Goal: Information Seeking & Learning: Learn about a topic

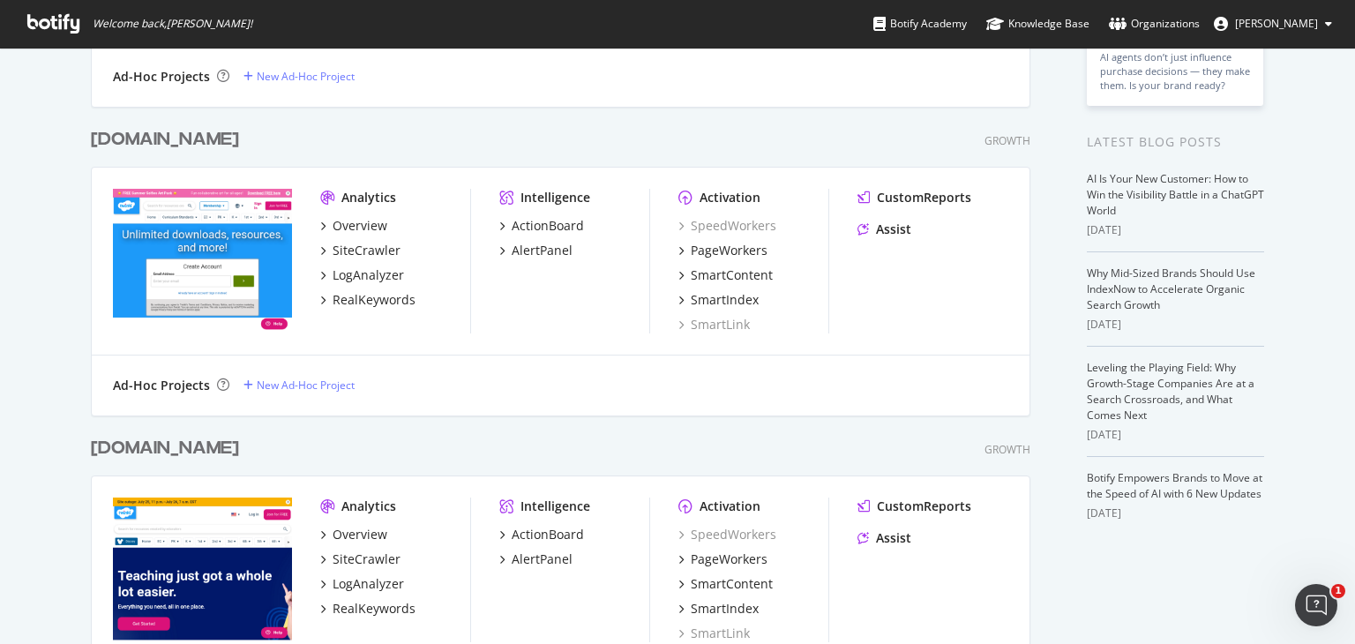
scroll to position [528, 0]
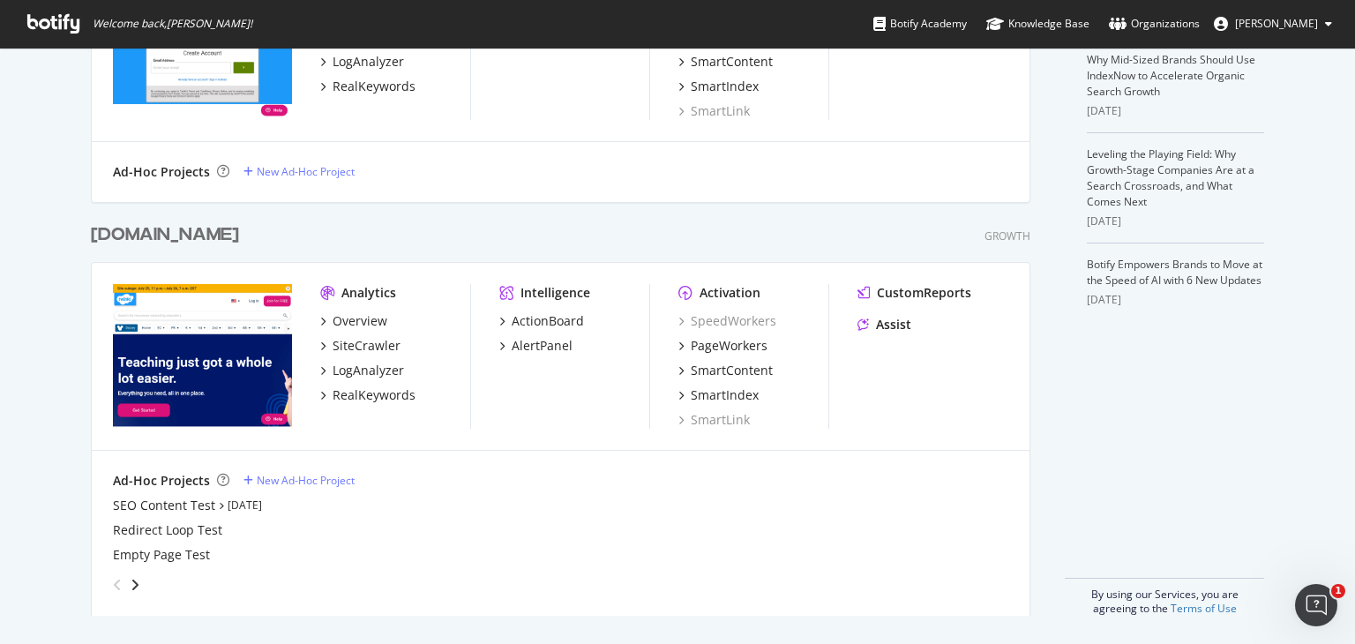
click at [150, 239] on div "[DOMAIN_NAME]" at bounding box center [165, 235] width 148 height 26
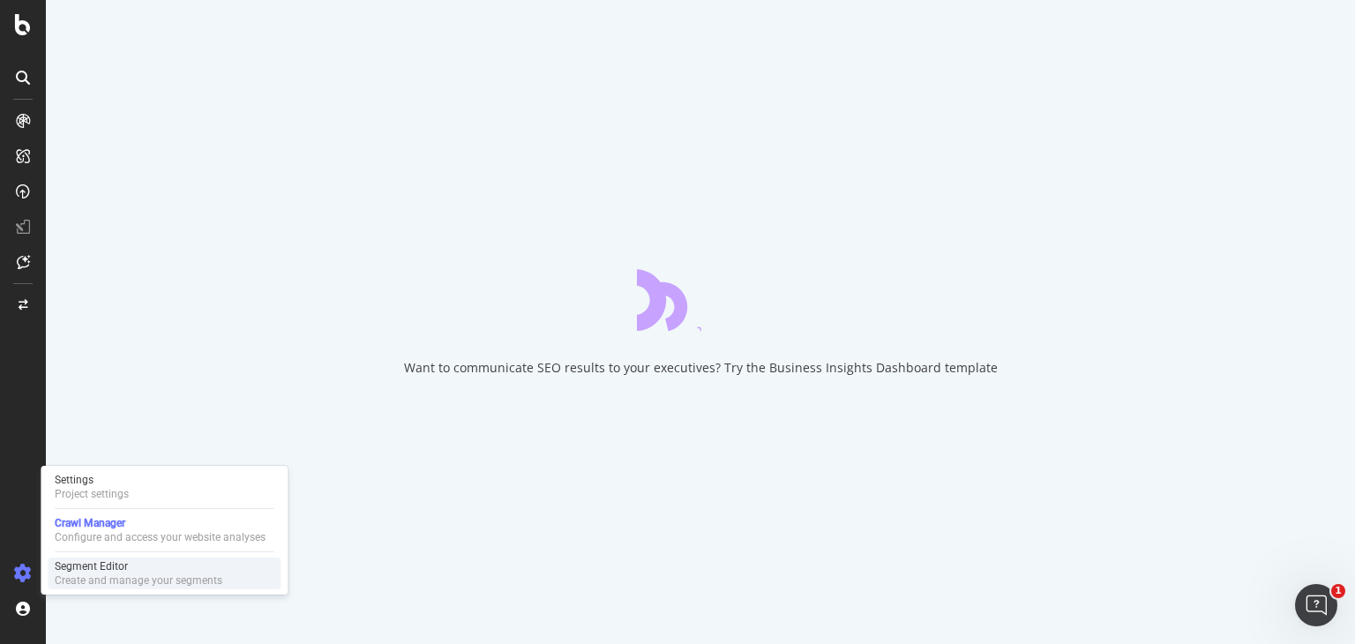
click at [86, 562] on div "Segment Editor" at bounding box center [139, 566] width 168 height 14
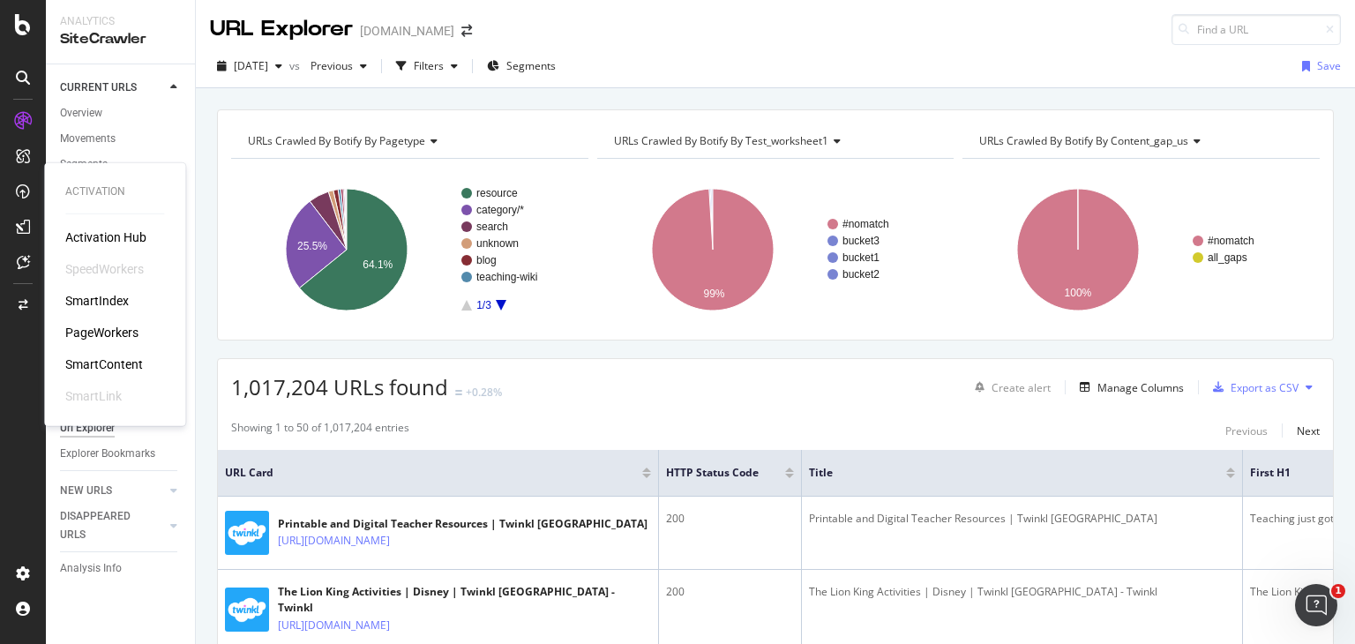
click at [106, 347] on div "Activation Hub SpeedWorkers SmartIndex PageWorkers SmartContent SmartLink" at bounding box center [114, 317] width 99 height 176
click at [109, 340] on div "PageWorkers" at bounding box center [101, 333] width 73 height 18
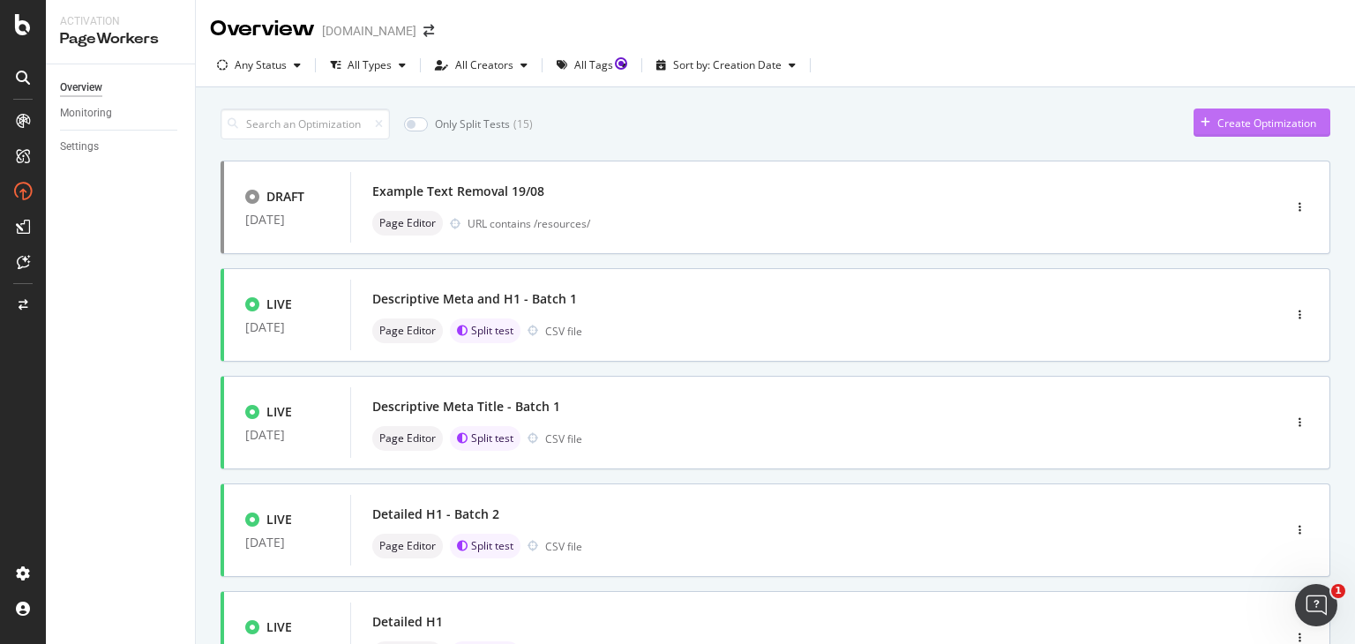
click at [1220, 124] on div "Create Optimization" at bounding box center [1267, 123] width 99 height 15
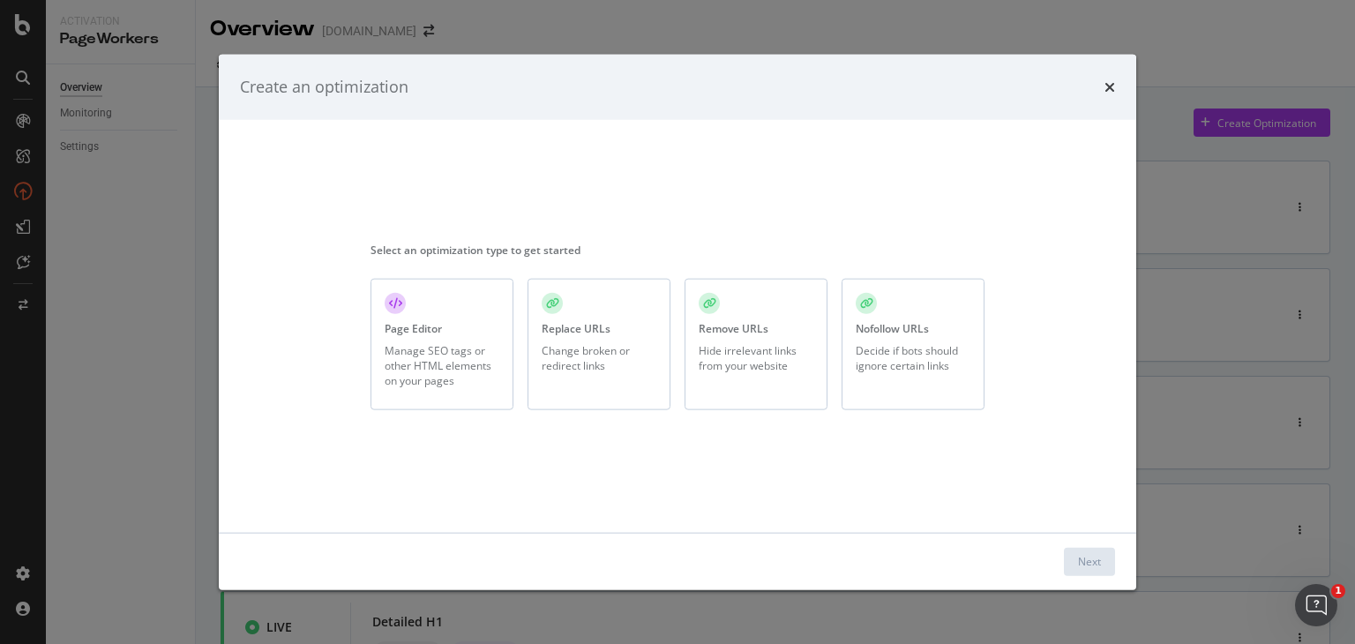
click at [420, 332] on div "Page Editor" at bounding box center [413, 328] width 57 height 15
click at [1096, 567] on div "Next" at bounding box center [1089, 561] width 23 height 15
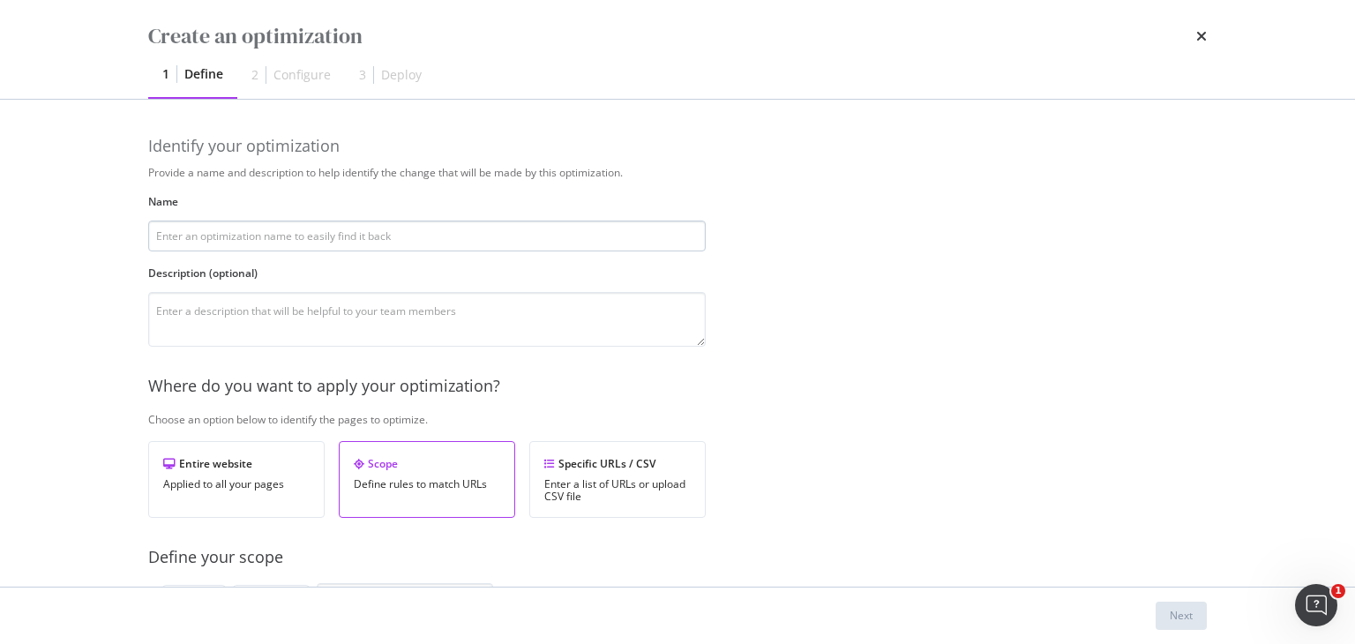
click at [242, 239] on input "modal" at bounding box center [427, 236] width 558 height 31
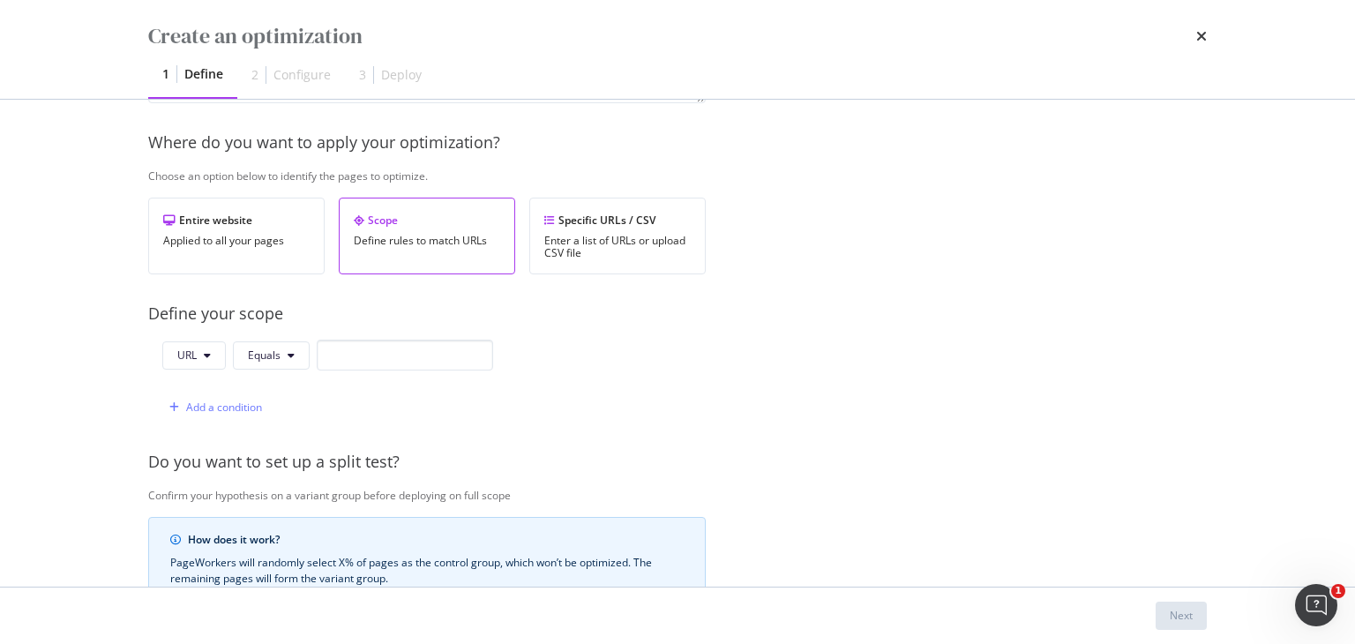
scroll to position [265, 0]
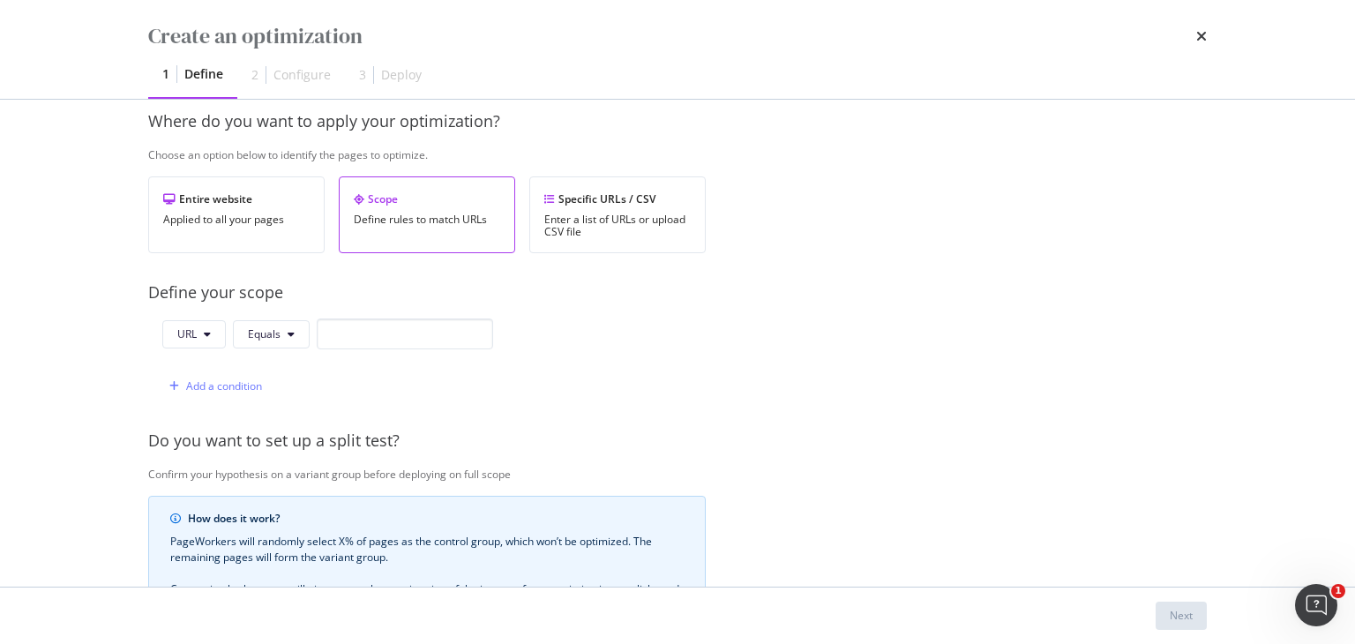
type input "Remove on-page SEO descriptions"
click at [388, 337] on input "modal" at bounding box center [405, 334] width 176 height 31
paste input "https://www.twinkl.com/resources/algebra-and-functions-year-12-ks5-maths-ks5-ks…"
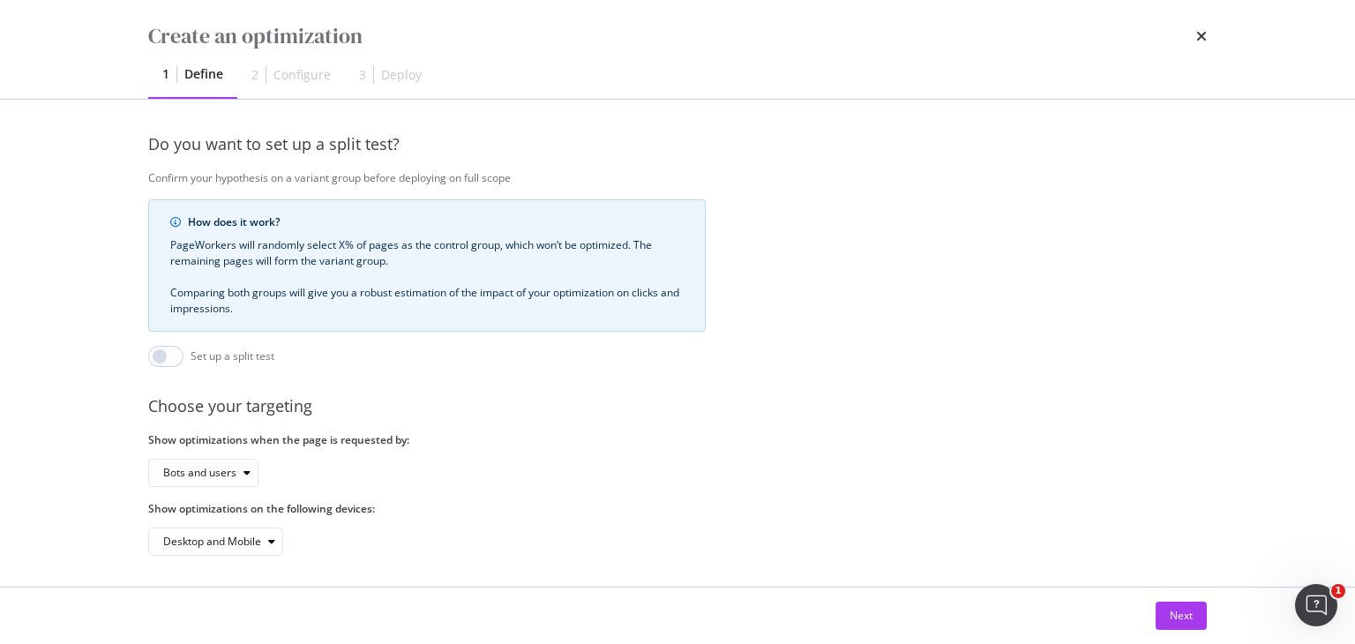
scroll to position [577, 0]
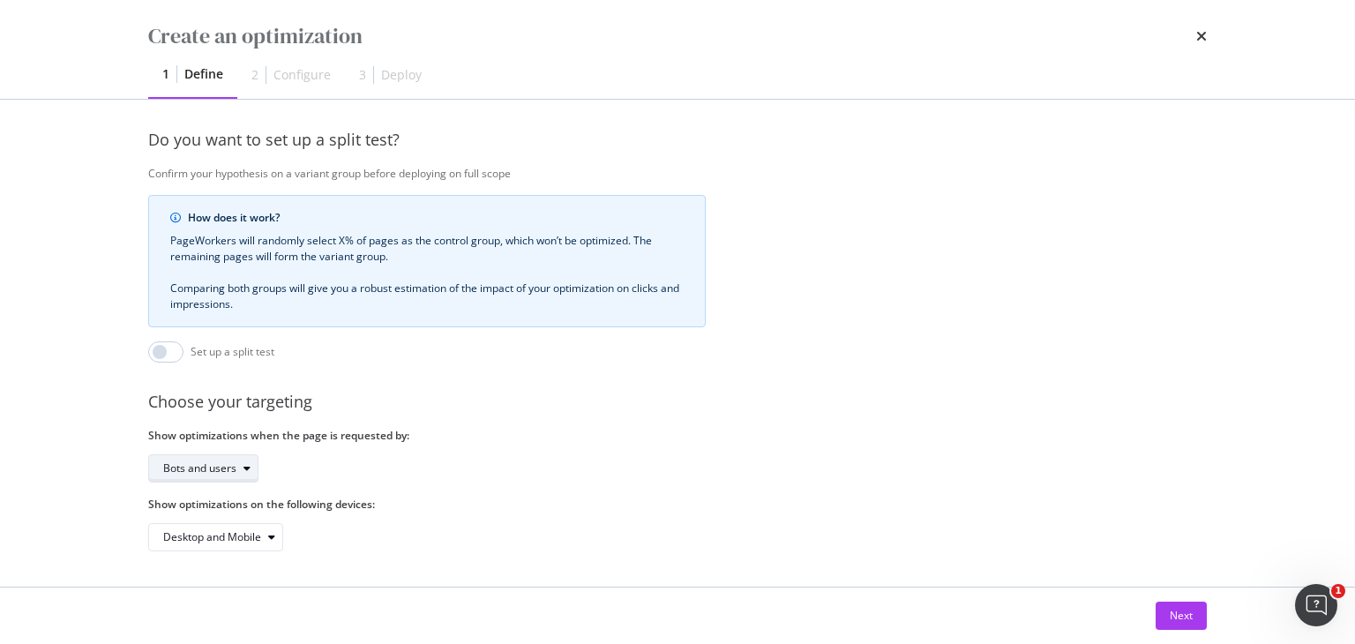
type input "https://www.twinkl.com/resources/algebra-and-functions-year-12-ks5-maths-ks5-ks…"
click at [183, 456] on div "Bots and users" at bounding box center [210, 468] width 94 height 25
click at [206, 514] on div "Bots only" at bounding box center [192, 513] width 45 height 15
click at [1193, 627] on button "Next" at bounding box center [1181, 616] width 51 height 28
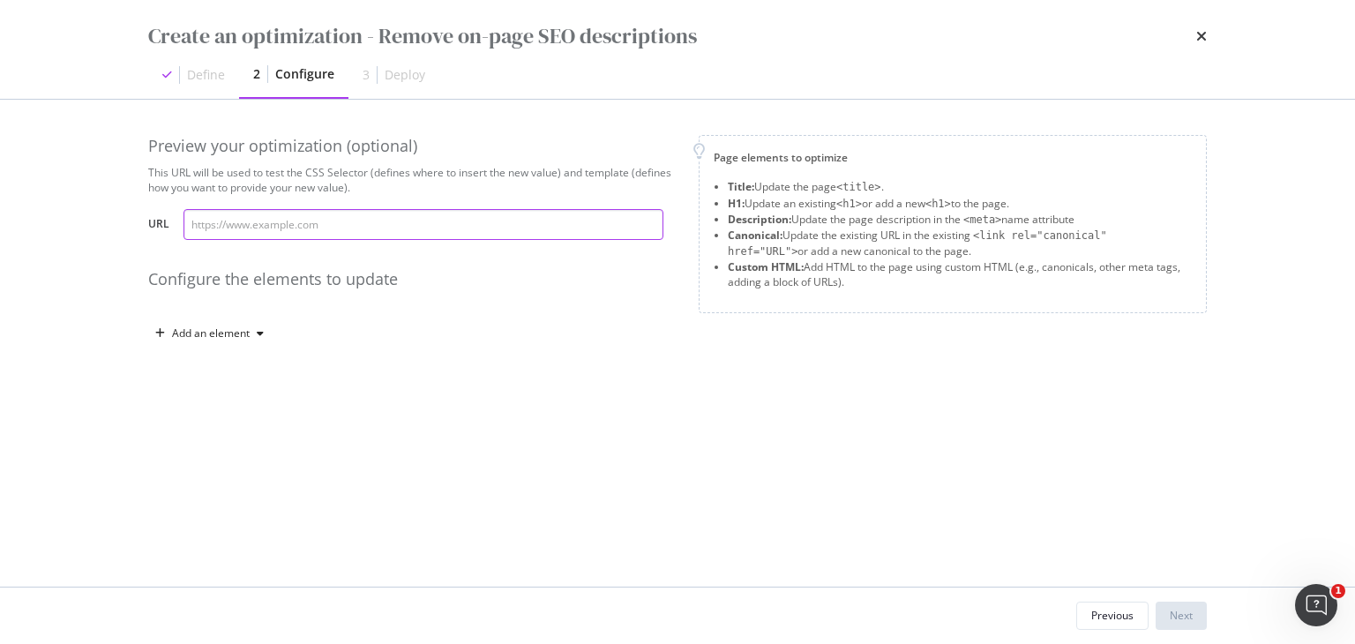
click at [251, 223] on input "modal" at bounding box center [424, 224] width 480 height 31
paste input "https://www.twinkl.com/resources/algebra-and-functions-year-12-ks5-maths-ks5-ks…"
type input "https://www.twinkl.com/resources/algebra-and-functions-year-12-ks5-maths-ks5-ks…"
click at [230, 350] on div "Preview your optimization (optional) This URL will be used to test the CSS Sele…" at bounding box center [677, 259] width 1059 height 248
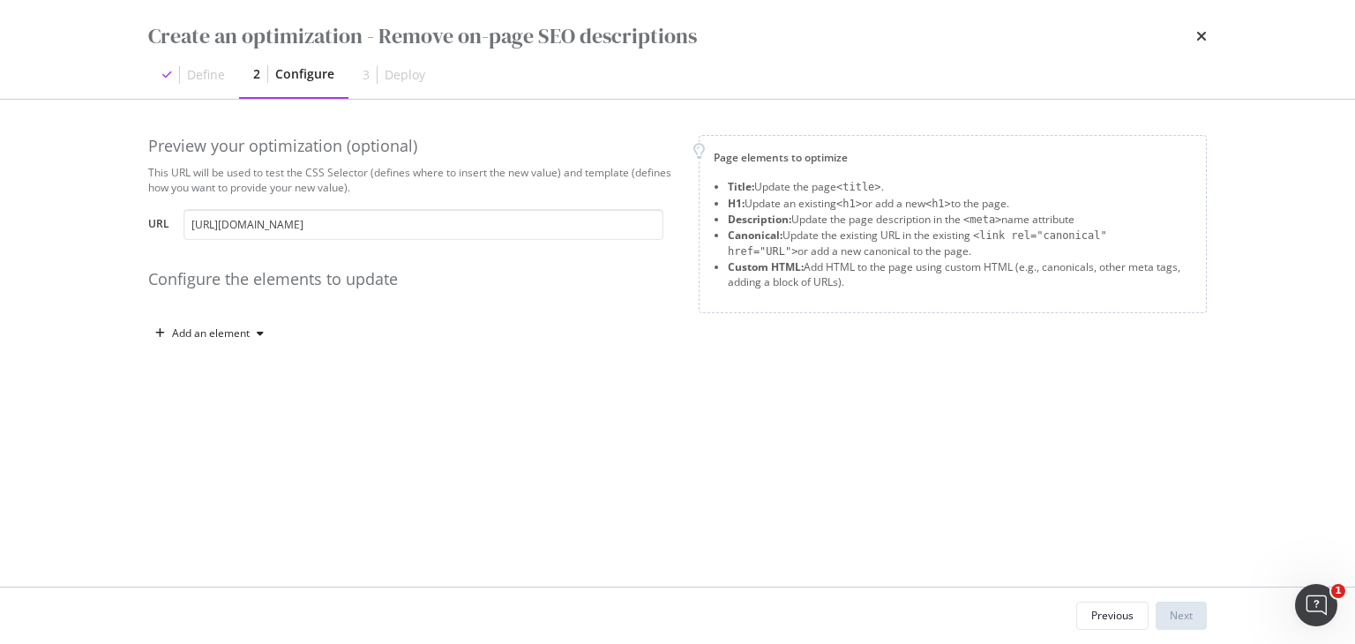
scroll to position [0, 0]
click at [230, 333] on div "Add an element" at bounding box center [211, 333] width 78 height 11
click at [232, 484] on div "Custom HTML" at bounding box center [230, 483] width 70 height 15
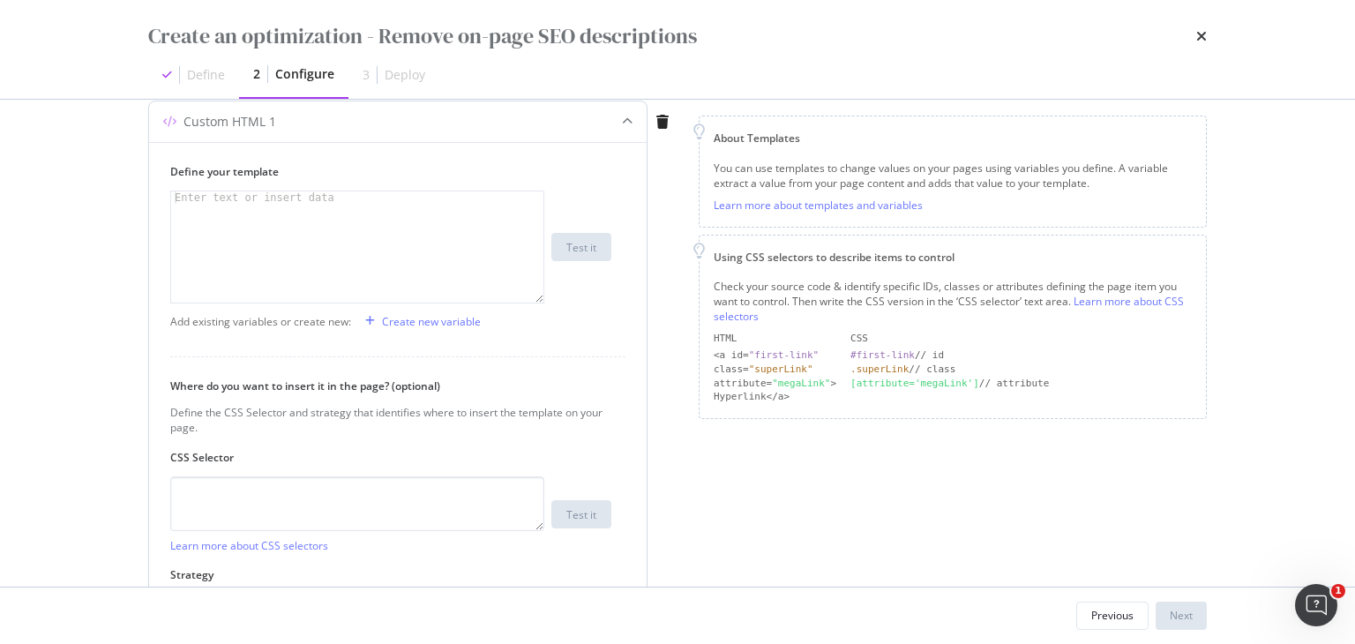
scroll to position [346, 0]
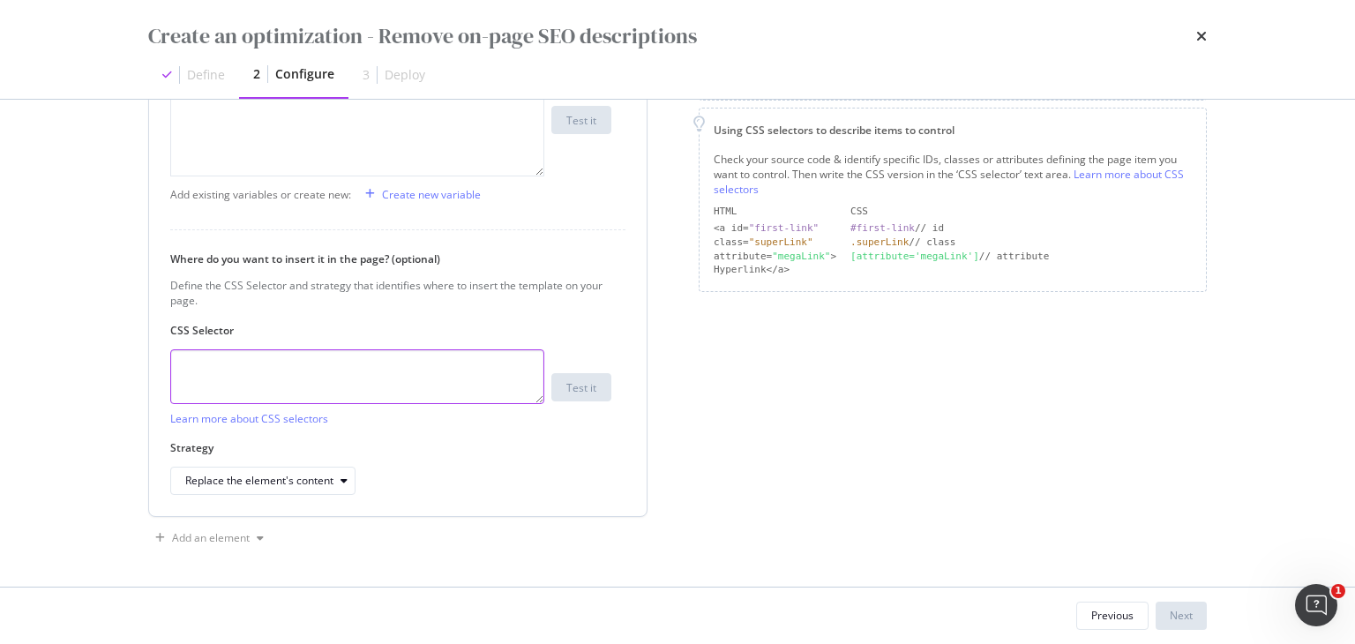
click at [231, 369] on textarea "modal" at bounding box center [357, 376] width 374 height 55
type textarea "~"
paste textarea "#"
paste textarea "additional-info-box"
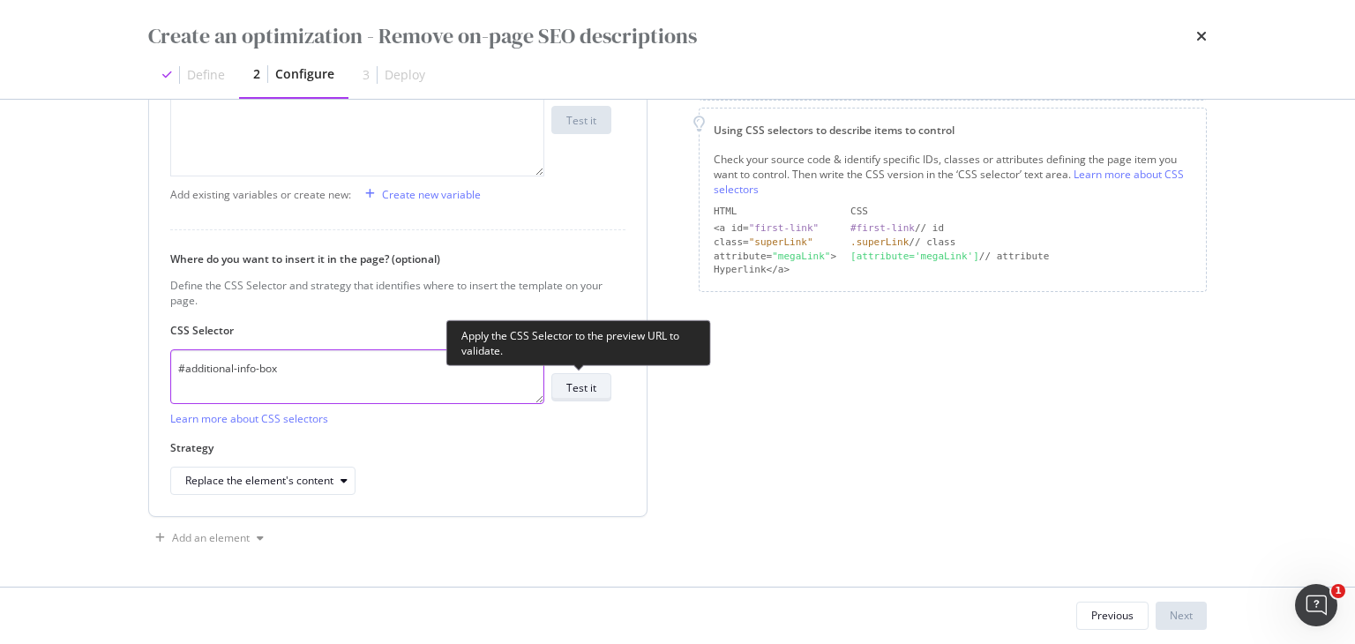
type textarea "#additional-info-box"
click at [597, 382] on button "Test it" at bounding box center [582, 387] width 60 height 28
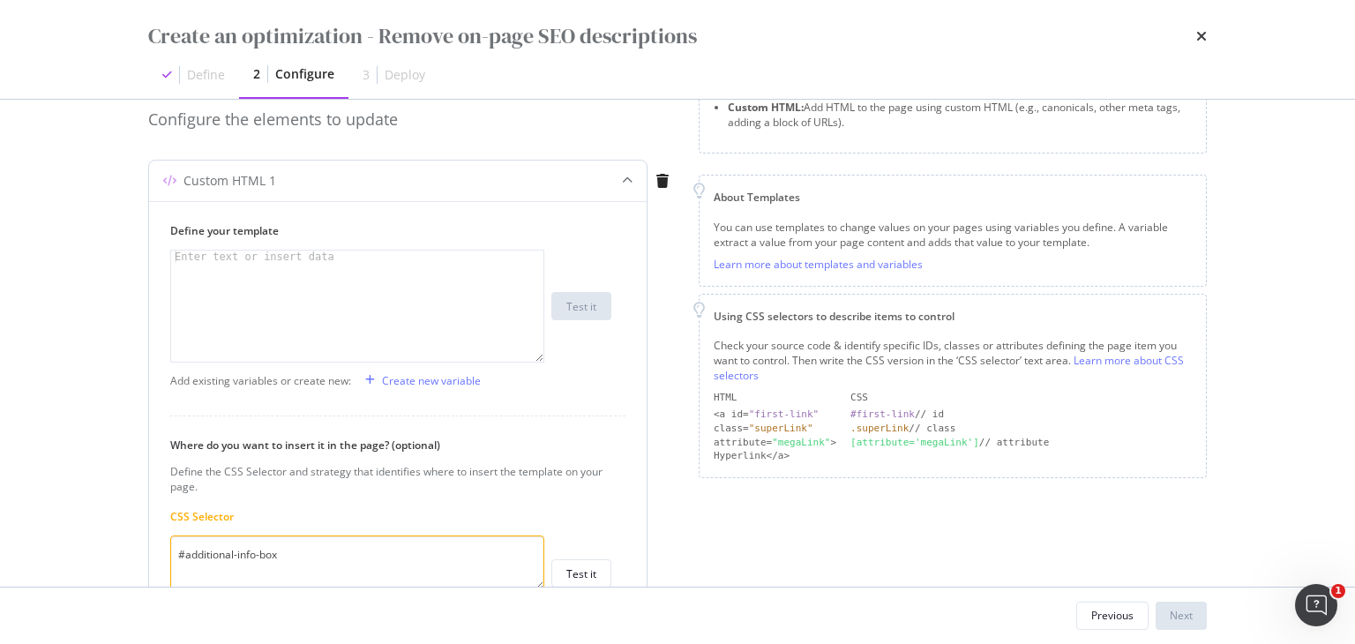
scroll to position [150, 0]
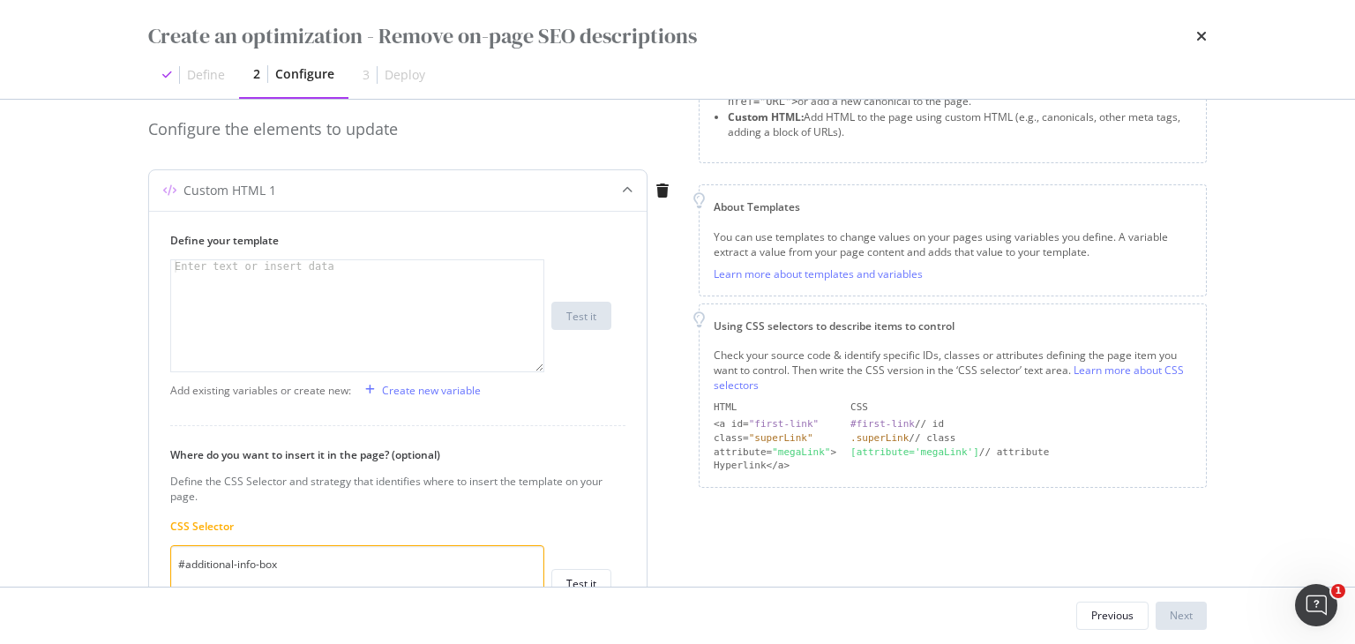
click at [371, 555] on textarea "#additional-info-box" at bounding box center [357, 572] width 374 height 55
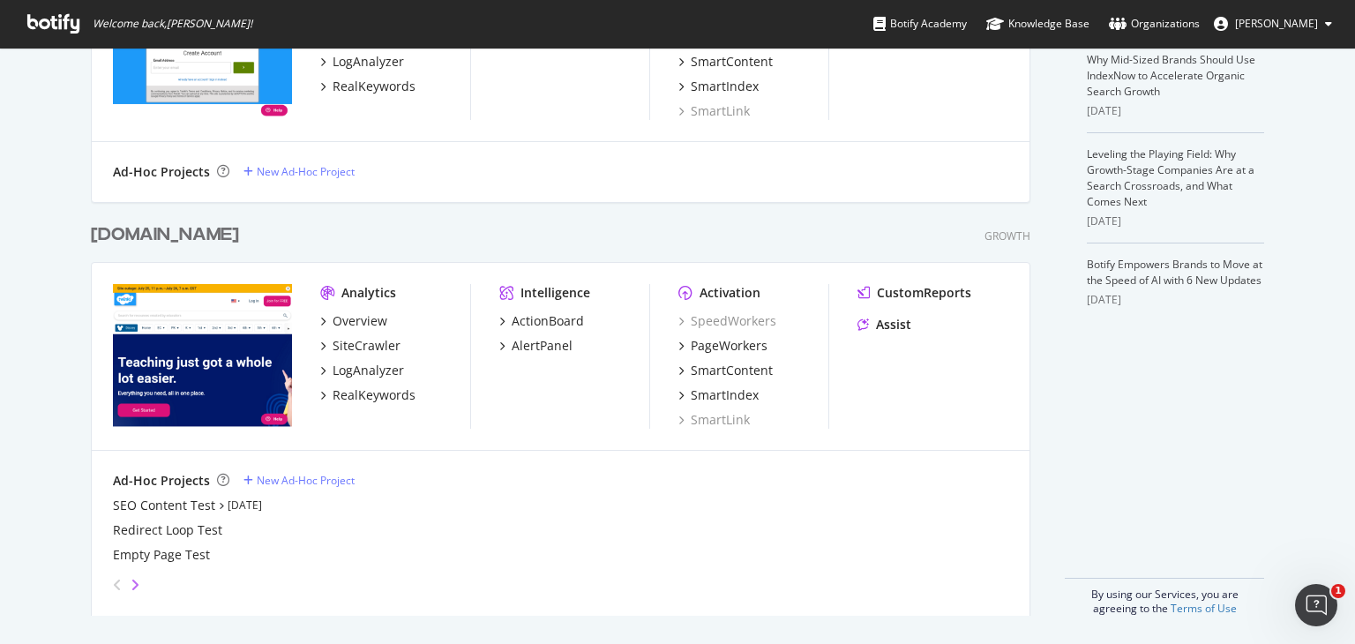
click at [131, 578] on icon "angle-right" at bounding box center [135, 585] width 9 height 14
click at [116, 582] on div "angle-left" at bounding box center [117, 585] width 23 height 28
click at [135, 583] on div "grid" at bounding box center [557, 581] width 903 height 35
click at [131, 585] on icon "angle-right" at bounding box center [135, 585] width 9 height 14
click at [113, 589] on icon "angle-left" at bounding box center [117, 585] width 9 height 14
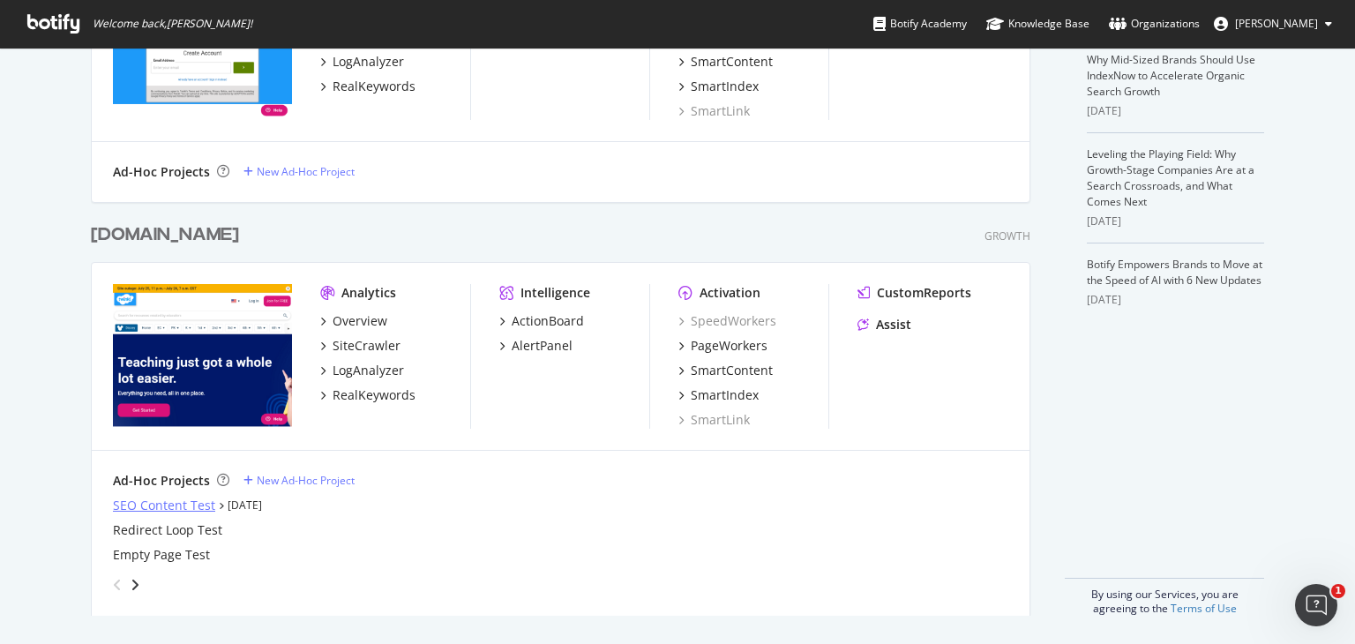
click at [191, 500] on div "SEO Content Test" at bounding box center [164, 506] width 102 height 18
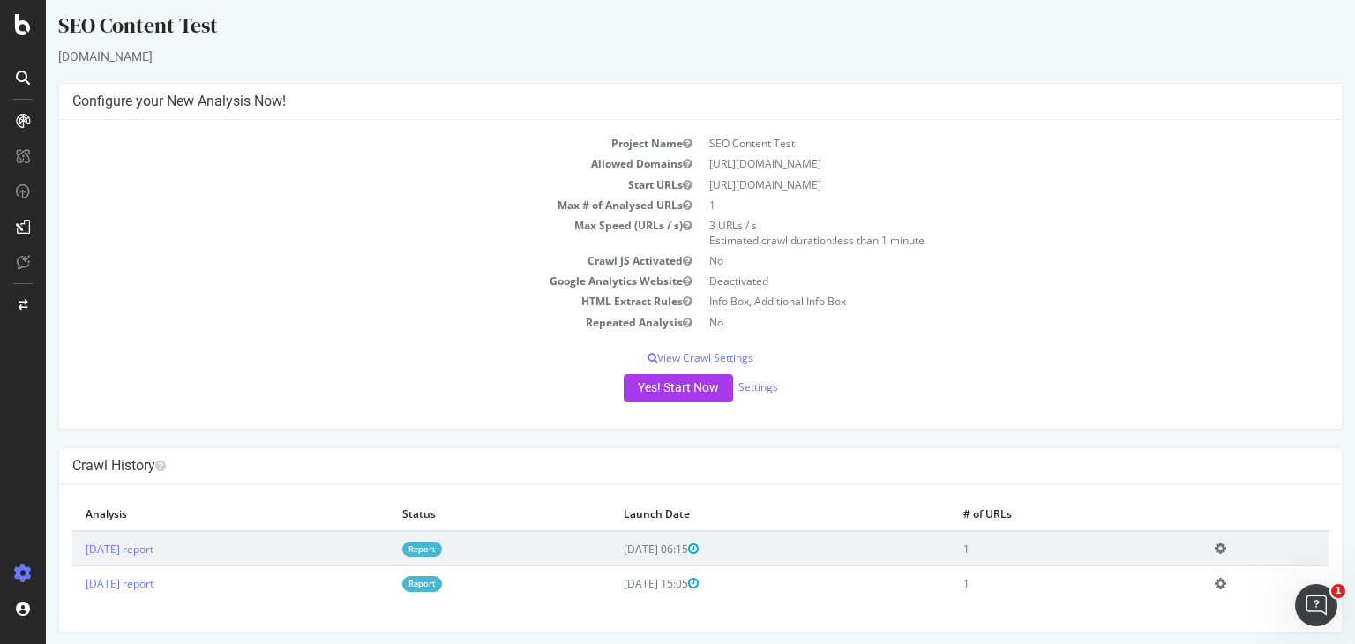
scroll to position [11, 0]
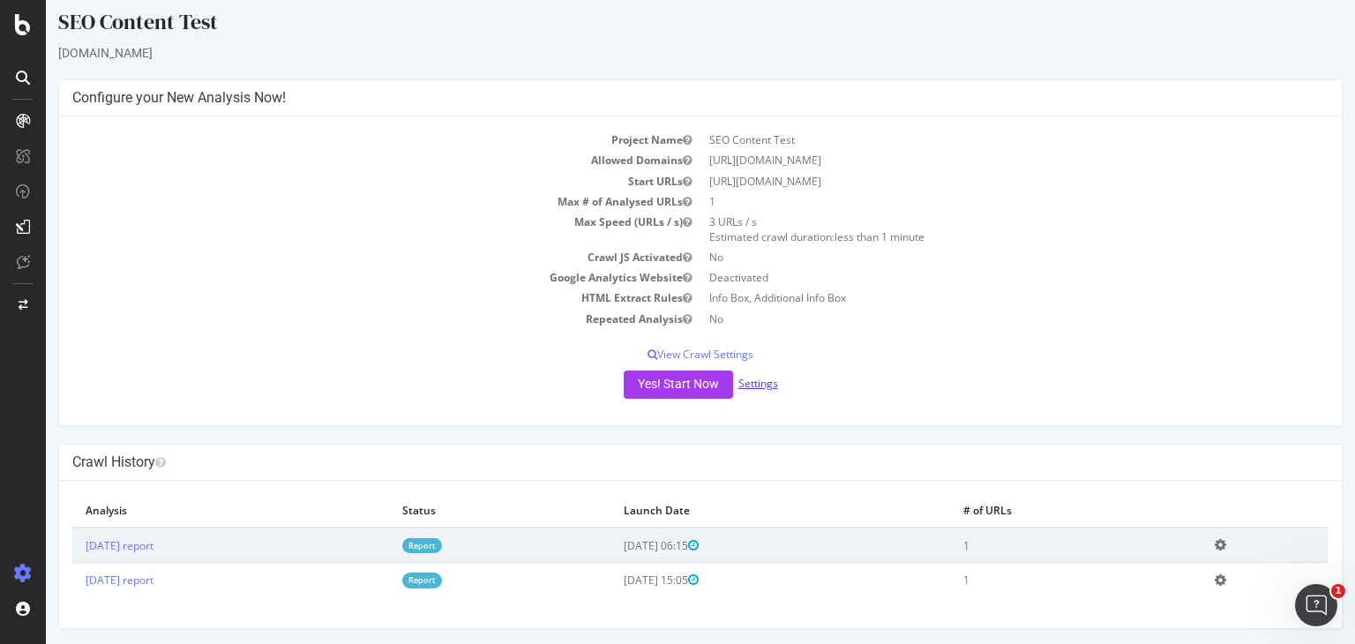
click at [749, 378] on link "Settings" at bounding box center [759, 383] width 40 height 15
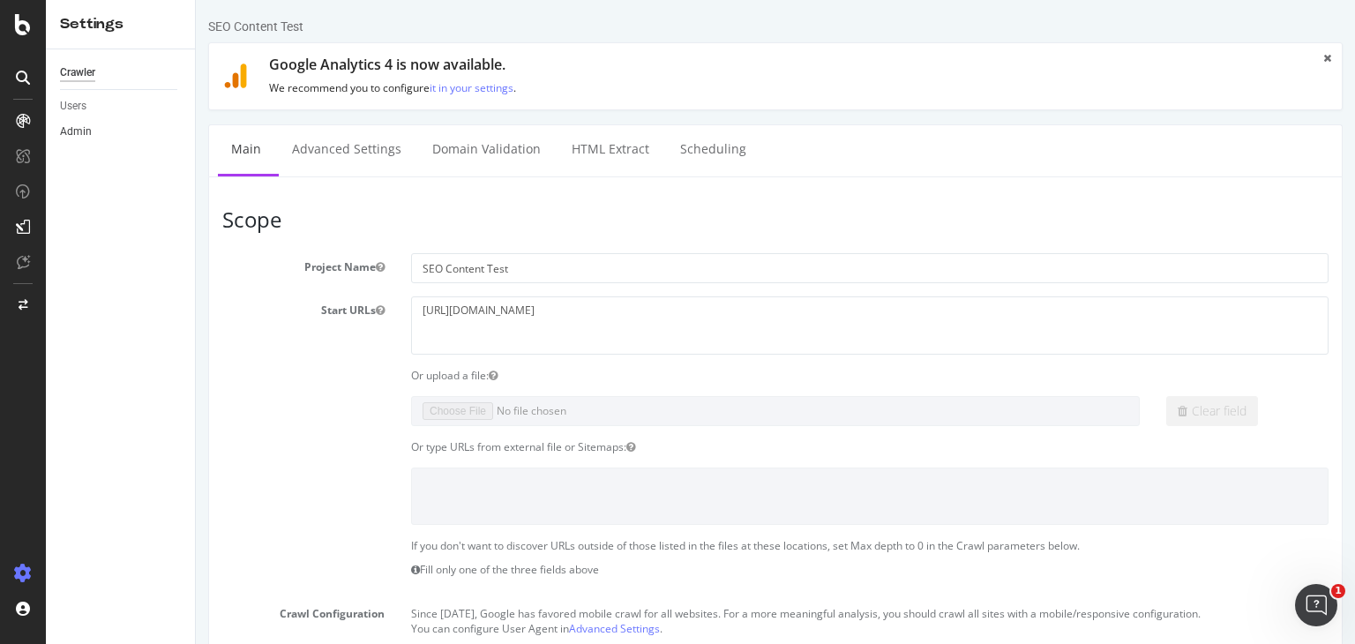
click at [92, 131] on link "Admin" at bounding box center [121, 132] width 123 height 19
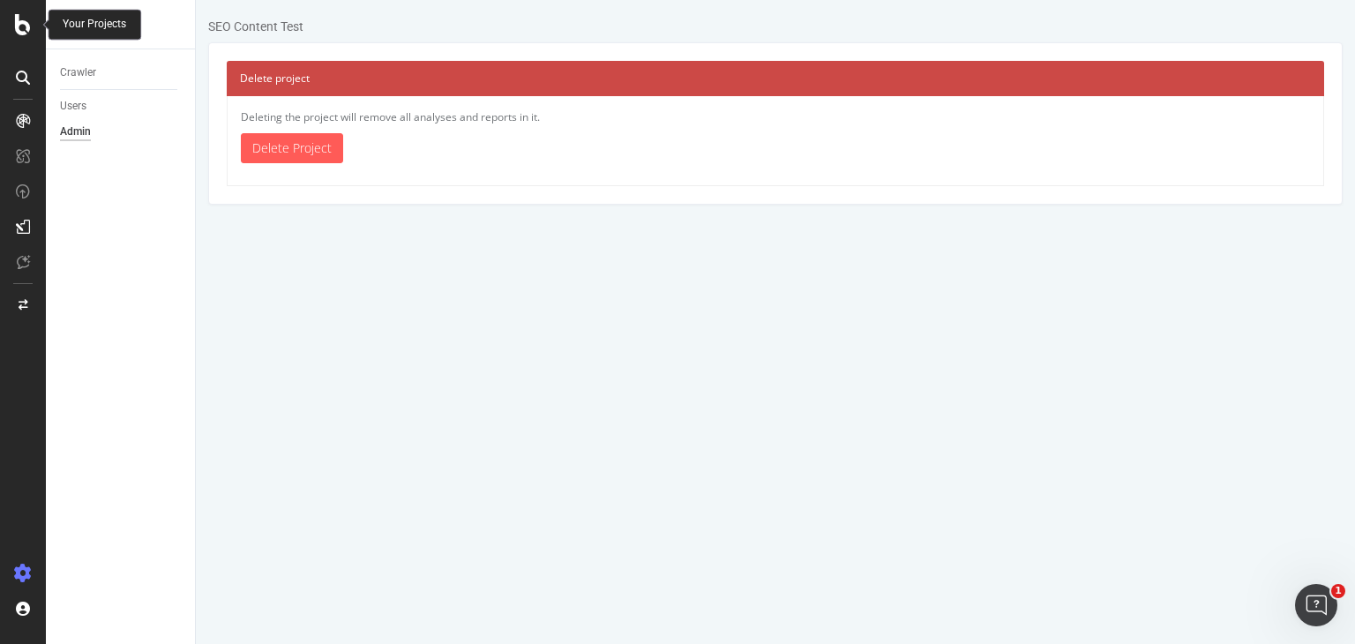
click at [11, 19] on div at bounding box center [23, 24] width 42 height 21
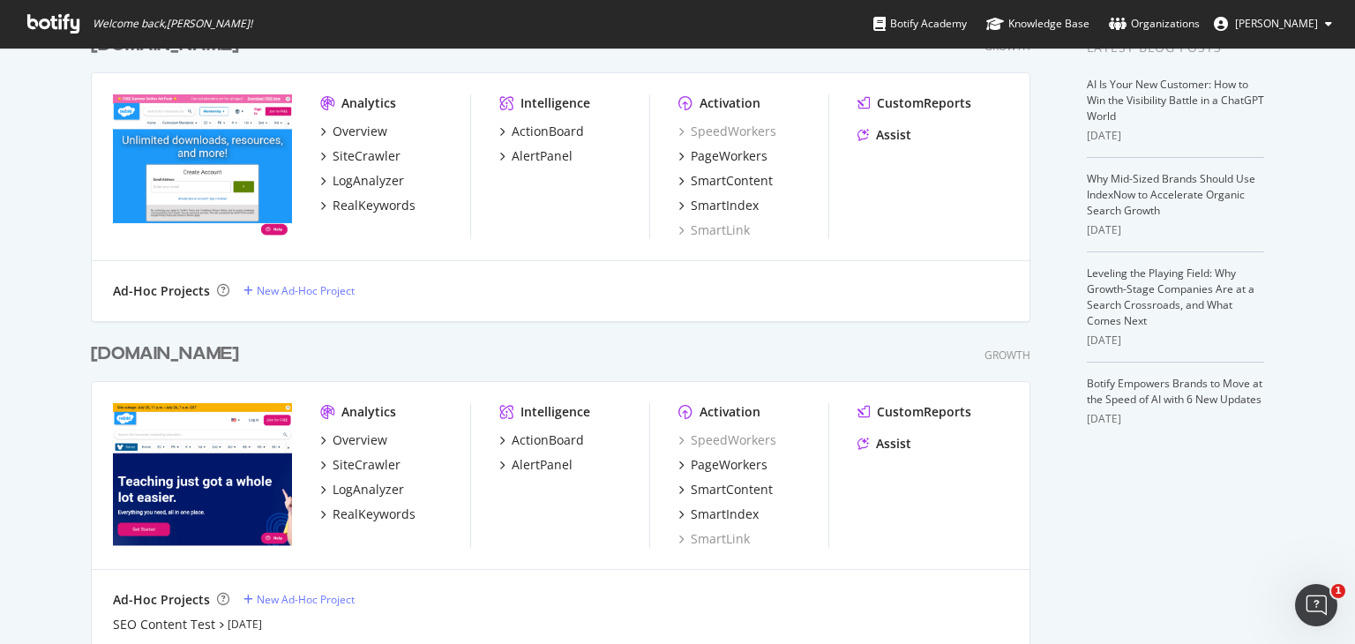
scroll to position [441, 0]
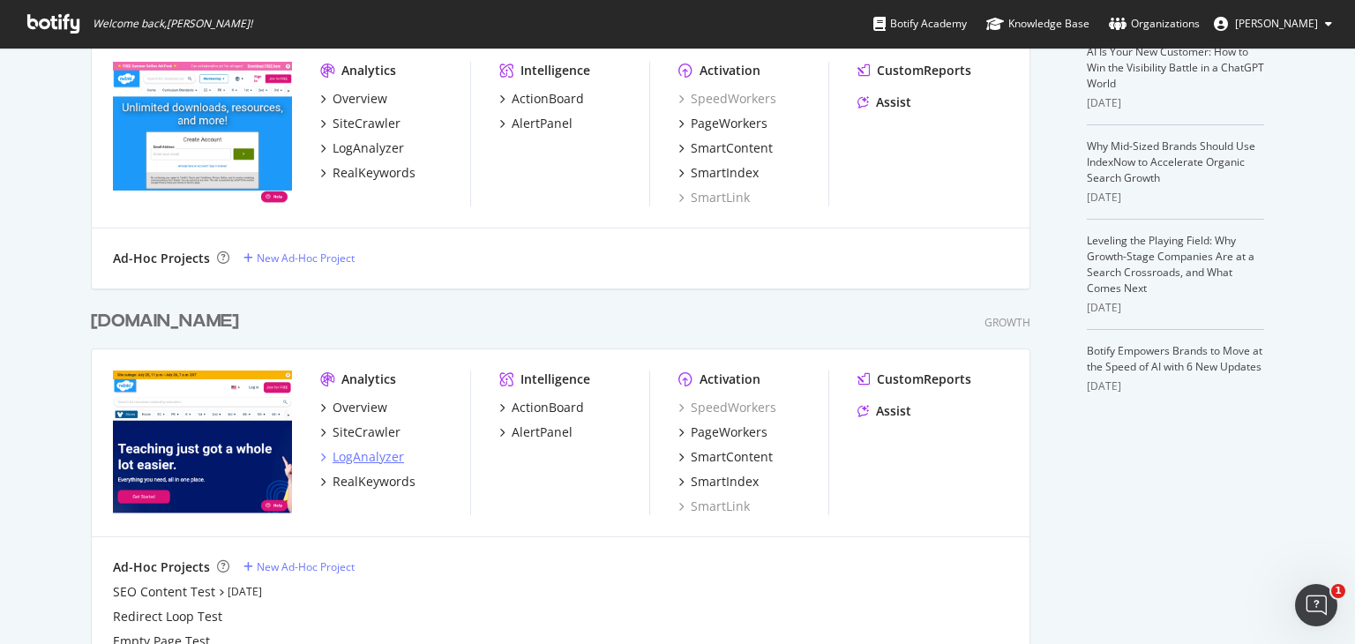
click at [353, 461] on div "LogAnalyzer" at bounding box center [368, 457] width 71 height 18
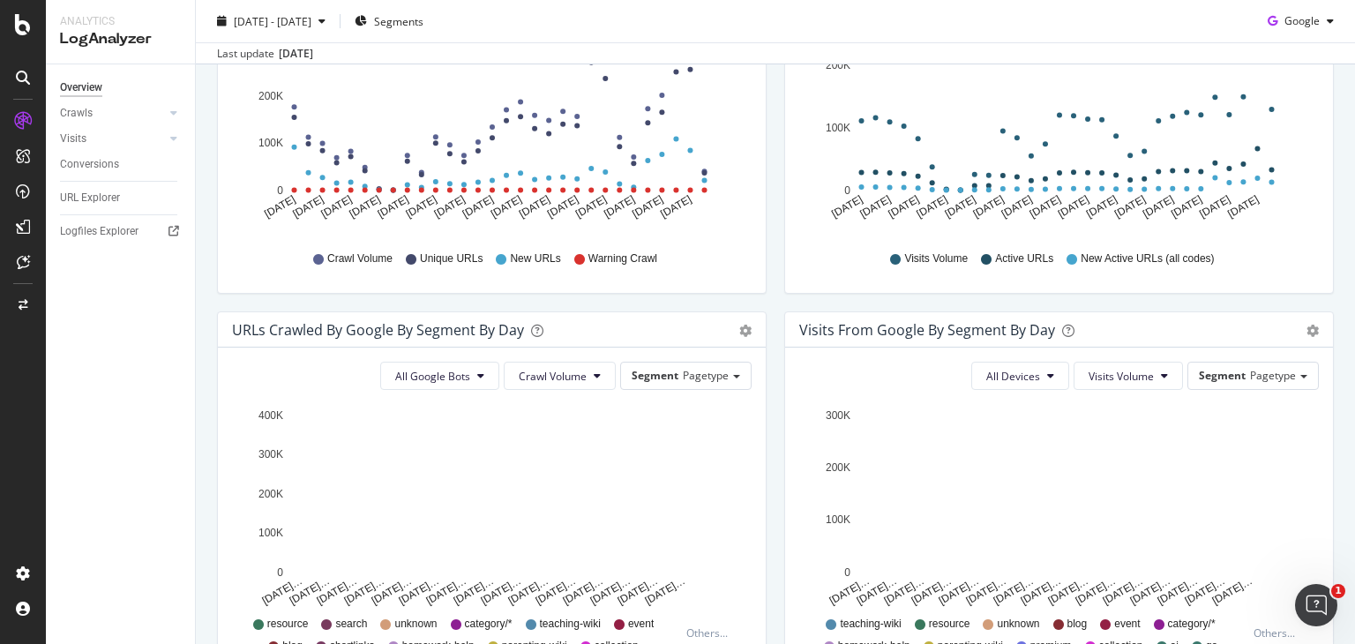
scroll to position [529, 0]
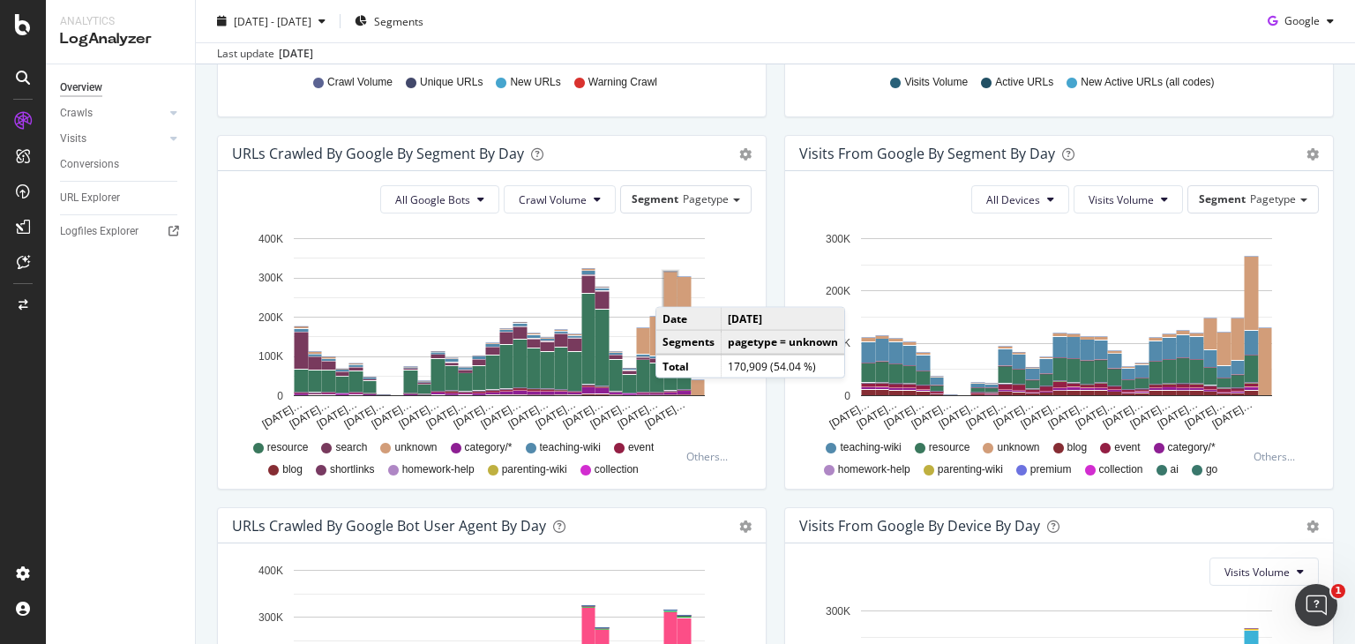
click at [673, 289] on rect "A chart." at bounding box center [670, 305] width 13 height 66
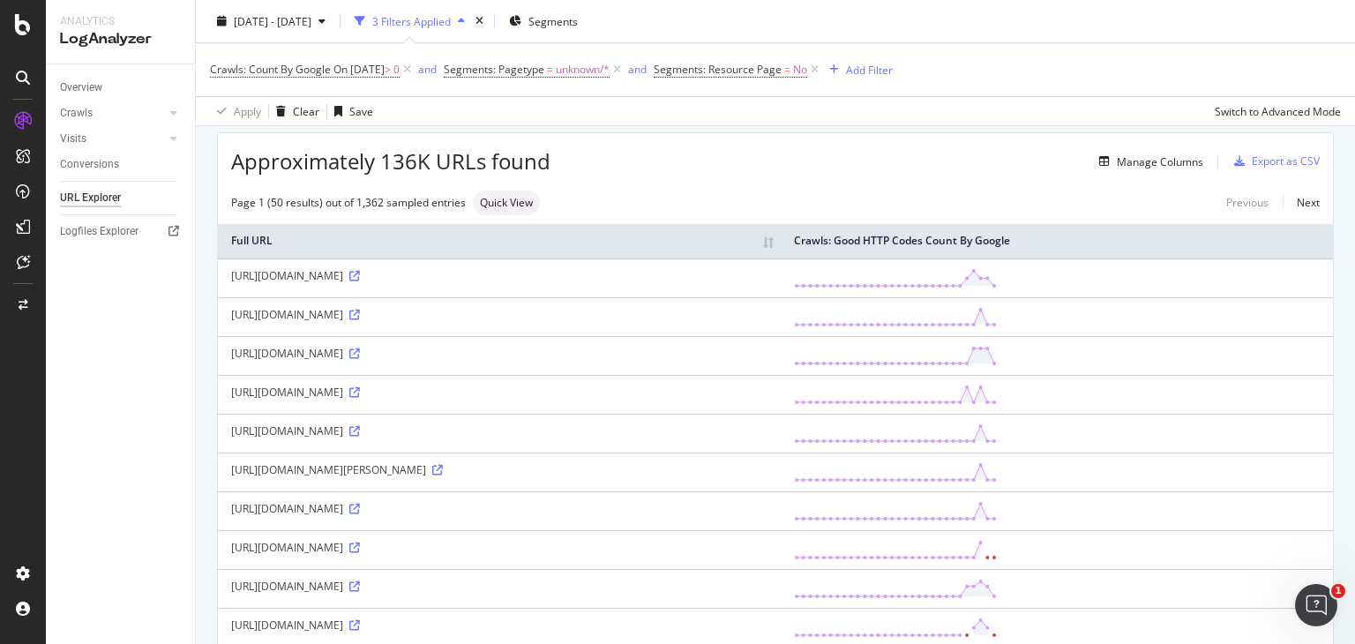
scroll to position [58, 0]
click at [360, 276] on icon at bounding box center [354, 277] width 11 height 11
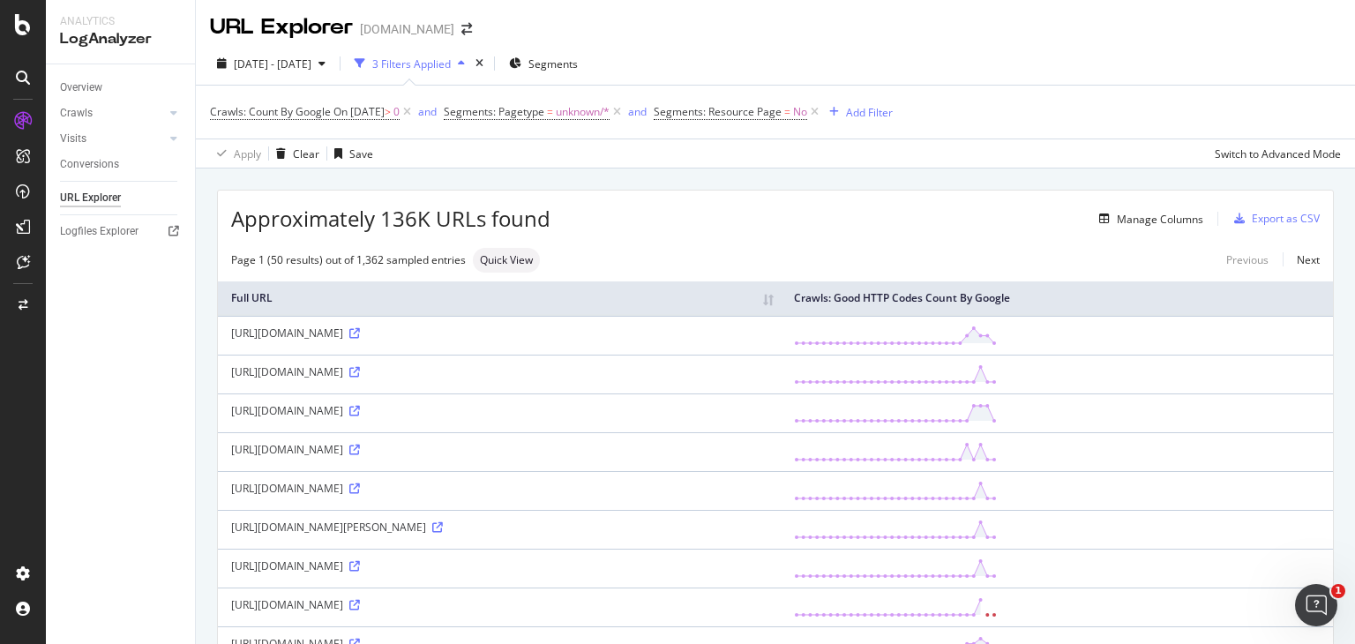
scroll to position [0, 0]
